Goal: Transaction & Acquisition: Purchase product/service

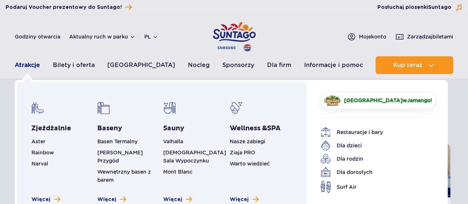
click at [33, 63] on link "Atrakcje" at bounding box center [27, 65] width 25 height 18
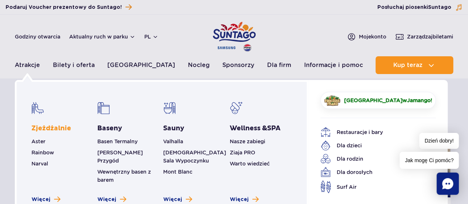
click at [53, 125] on link "Zjeżdżalnie" at bounding box center [51, 128] width 40 height 9
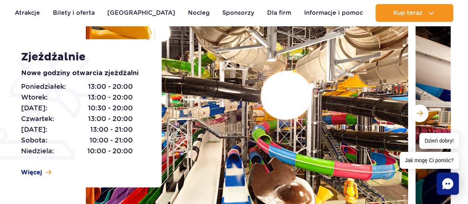
scroll to position [111, 0]
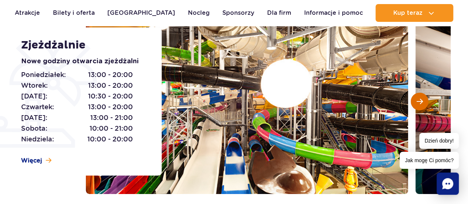
click at [420, 101] on span "Następny slajd" at bounding box center [420, 101] width 6 height 7
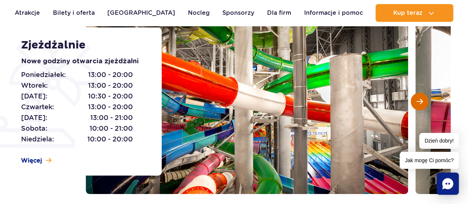
click at [420, 101] on span "Następny slajd" at bounding box center [420, 101] width 6 height 7
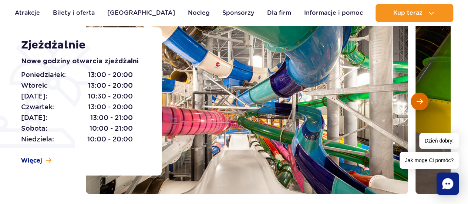
click at [420, 103] on span "Następny slajd" at bounding box center [420, 101] width 6 height 7
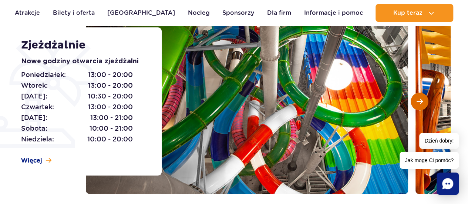
click at [422, 104] on span "Następny slajd" at bounding box center [420, 101] width 6 height 7
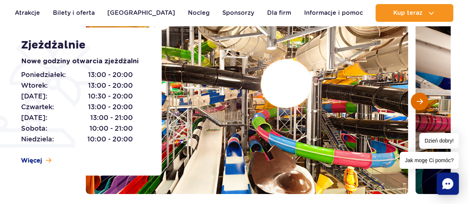
click at [424, 104] on button "Następny slajd" at bounding box center [420, 102] width 18 height 18
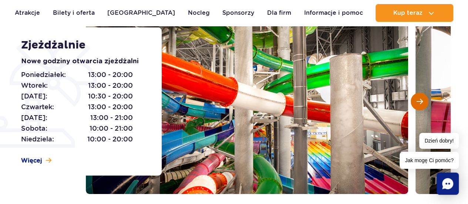
click at [417, 104] on span "Następny slajd" at bounding box center [420, 101] width 6 height 7
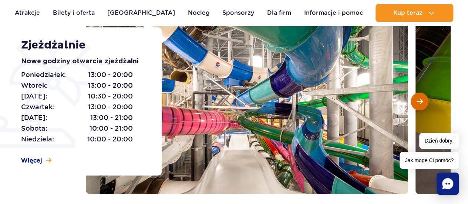
click at [417, 104] on span "Następny slajd" at bounding box center [420, 101] width 6 height 7
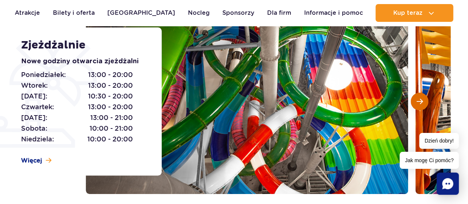
click at [417, 104] on span "Następny slajd" at bounding box center [420, 101] width 6 height 7
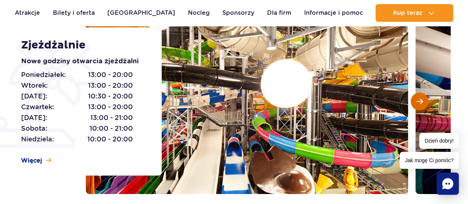
click at [417, 104] on span "Następny slajd" at bounding box center [420, 101] width 6 height 7
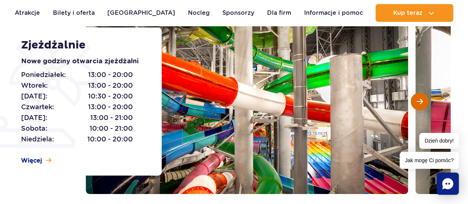
click at [417, 104] on span "Następny slajd" at bounding box center [420, 101] width 6 height 7
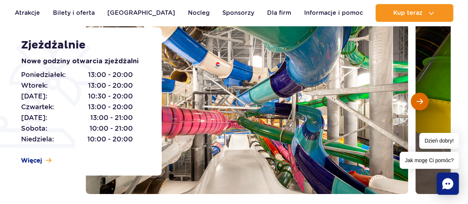
click at [417, 104] on span "Następny slajd" at bounding box center [420, 101] width 6 height 7
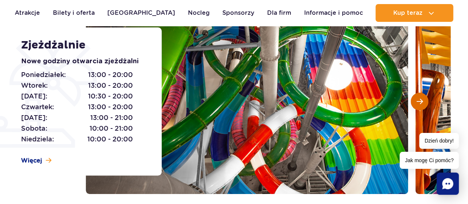
click at [417, 104] on span "Następny slajd" at bounding box center [420, 101] width 6 height 7
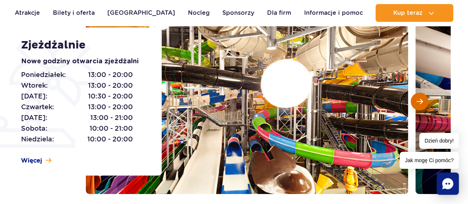
click at [417, 104] on span "Następny slajd" at bounding box center [420, 101] width 6 height 7
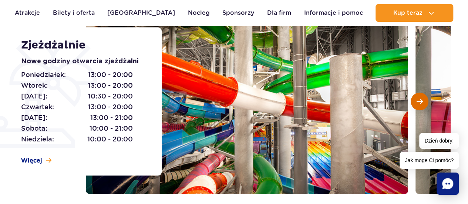
click at [417, 104] on span "Następny slajd" at bounding box center [420, 101] width 6 height 7
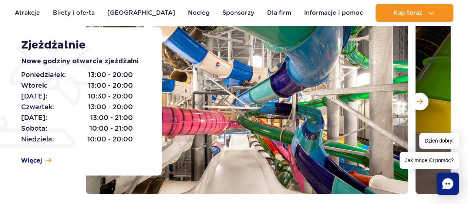
click at [136, 94] on div "Poniedziałek: 13:00 - 20:00 Wtorek: 13:00 - 20:00 Środa: 10:30 - 20:00 Czwartek…" at bounding box center [83, 107] width 124 height 75
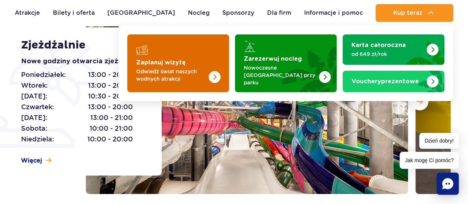
click at [197, 60] on img "Zaplanuj wizytę" at bounding box center [199, 63] width 59 height 58
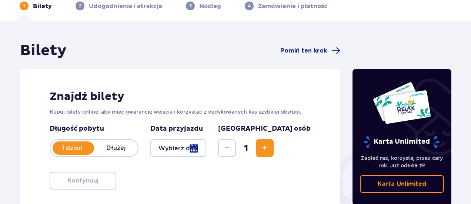
scroll to position [148, 0]
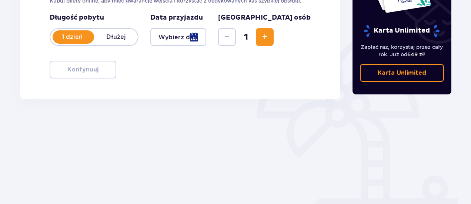
click at [206, 39] on div at bounding box center [178, 37] width 56 height 18
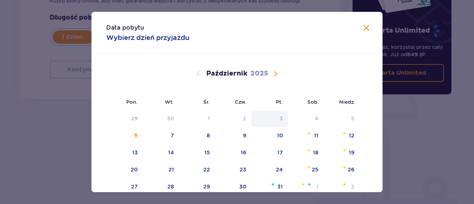
drag, startPoint x: 174, startPoint y: 134, endPoint x: 259, endPoint y: 125, distance: 85.6
click at [173, 134] on div "7" at bounding box center [161, 136] width 37 height 16
type input "07.10.25"
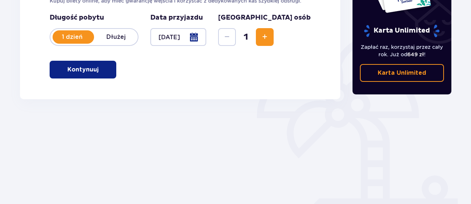
click at [91, 71] on p "Kontynuuj" at bounding box center [82, 69] width 31 height 8
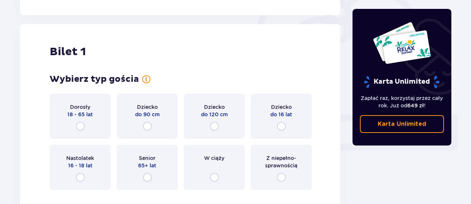
scroll to position [247, 0]
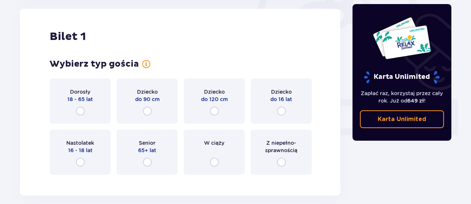
click at [81, 111] on input "radio" at bounding box center [80, 111] width 9 height 9
radio input "true"
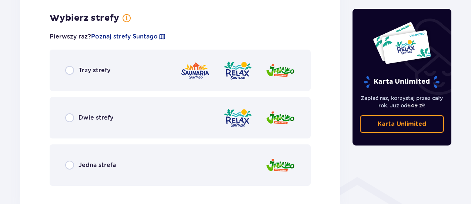
scroll to position [428, 0]
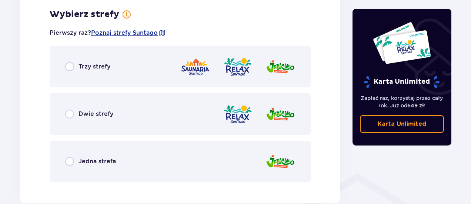
click at [70, 159] on input "radio" at bounding box center [69, 161] width 9 height 9
radio input "true"
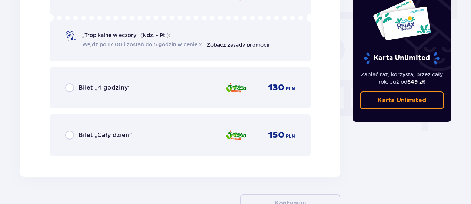
scroll to position [645, 0]
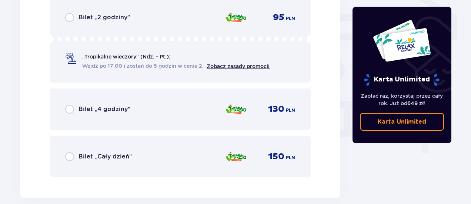
click at [73, 112] on input "radio" at bounding box center [69, 109] width 9 height 9
radio input "true"
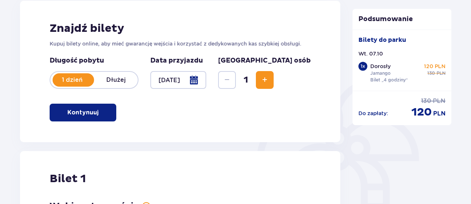
scroll to position [92, 0]
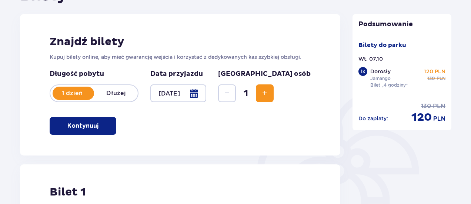
click at [269, 94] on span "Zwiększ" at bounding box center [264, 93] width 9 height 9
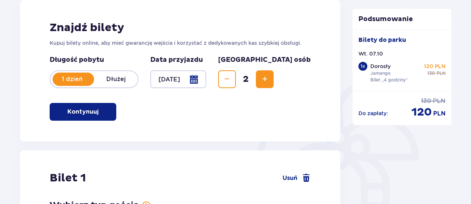
scroll to position [103, 0]
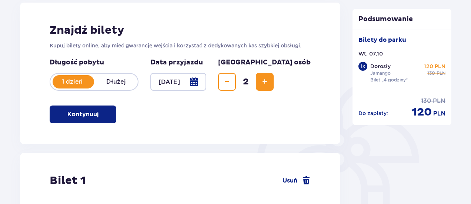
click at [269, 83] on span "Zwiększ" at bounding box center [264, 81] width 9 height 9
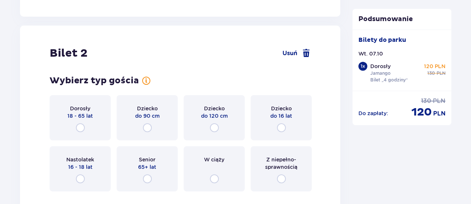
scroll to position [932, 0]
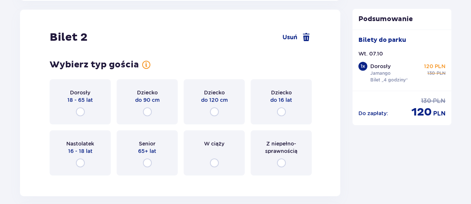
click at [88, 112] on div "Dorosły 18 - 65 lat" at bounding box center [80, 101] width 61 height 45
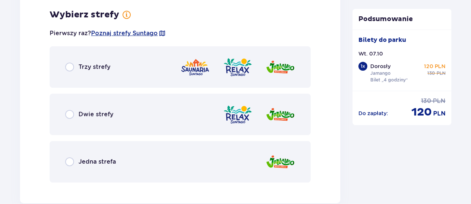
scroll to position [1113, 0]
drag, startPoint x: 70, startPoint y: 157, endPoint x: 73, endPoint y: 161, distance: 4.5
click at [70, 158] on input "radio" at bounding box center [69, 161] width 9 height 9
radio input "true"
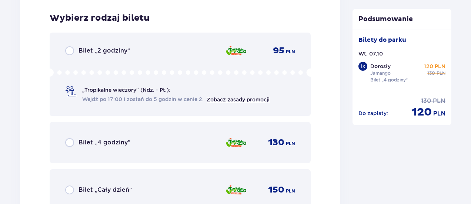
scroll to position [1301, 0]
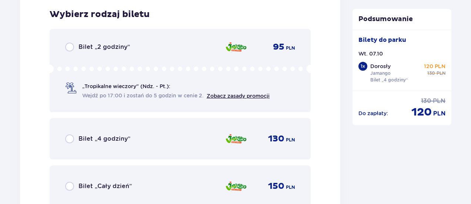
click at [72, 143] on input "radio" at bounding box center [69, 138] width 9 height 9
radio input "true"
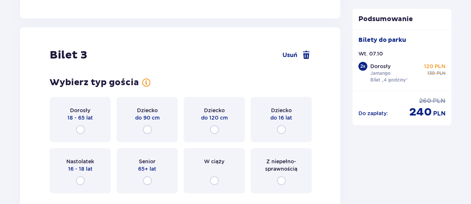
scroll to position [1529, 0]
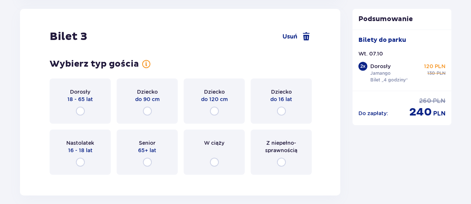
click at [212, 110] on input "radio" at bounding box center [214, 111] width 9 height 9
radio input "true"
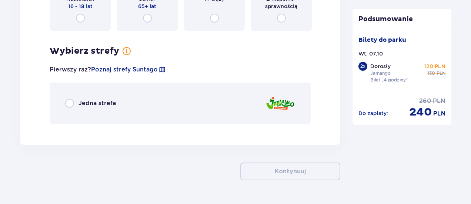
scroll to position [1693, 0]
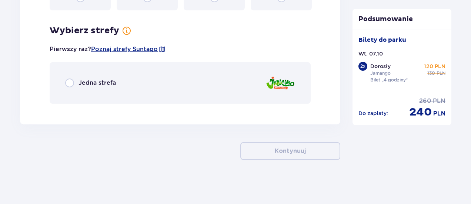
click at [91, 92] on div "Jedna strefa" at bounding box center [180, 82] width 261 height 41
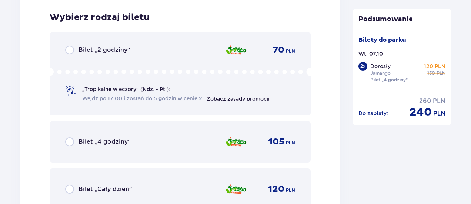
scroll to position [1803, 0]
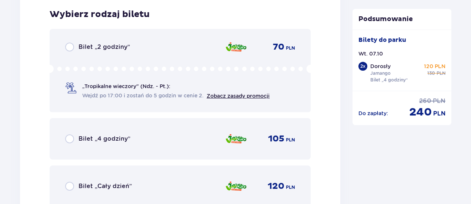
click at [82, 139] on span "Bilet „4 godziny”" at bounding box center [104, 139] width 52 height 8
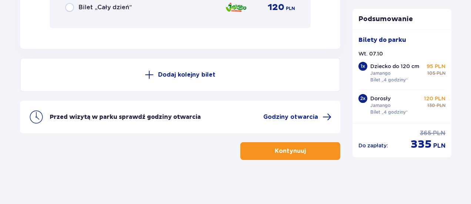
scroll to position [1982, 0]
